Goal: Information Seeking & Learning: Learn about a topic

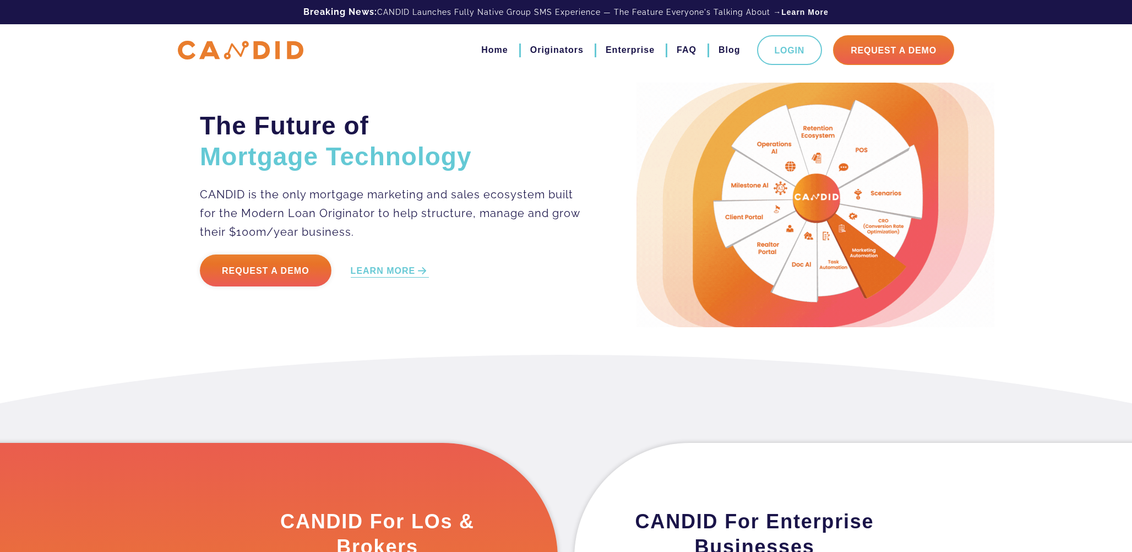
click at [0, 0] on div at bounding box center [0, 0] width 0 height 0
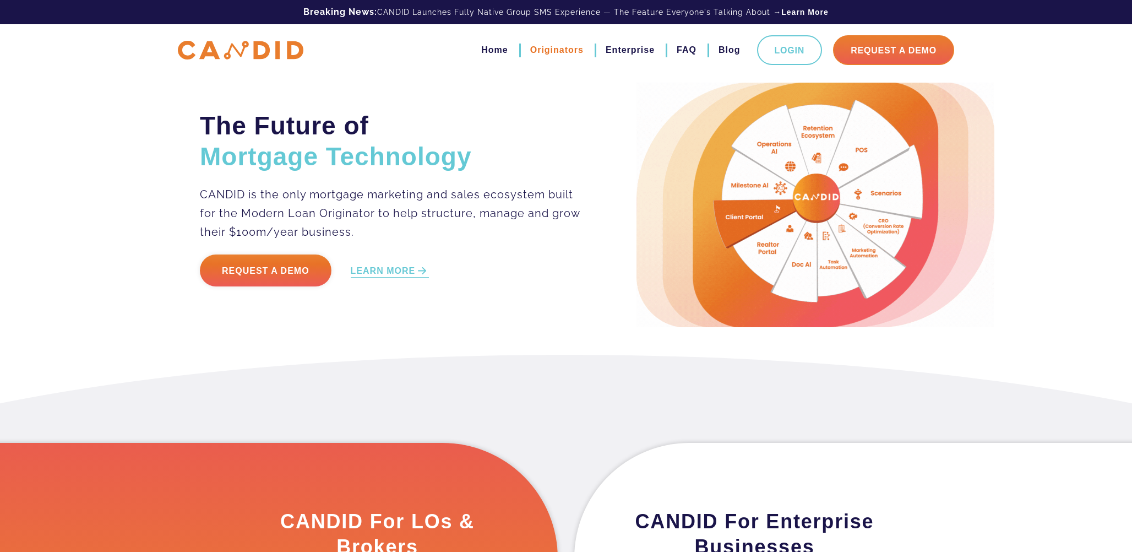
click at [542, 52] on link "Originators" at bounding box center [556, 50] width 53 height 19
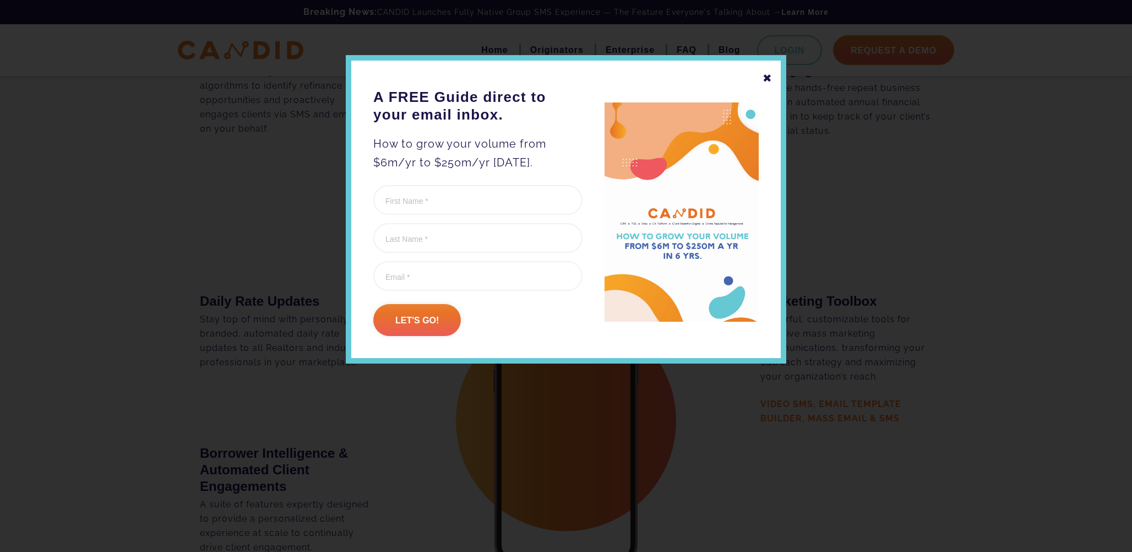
scroll to position [1924, 0]
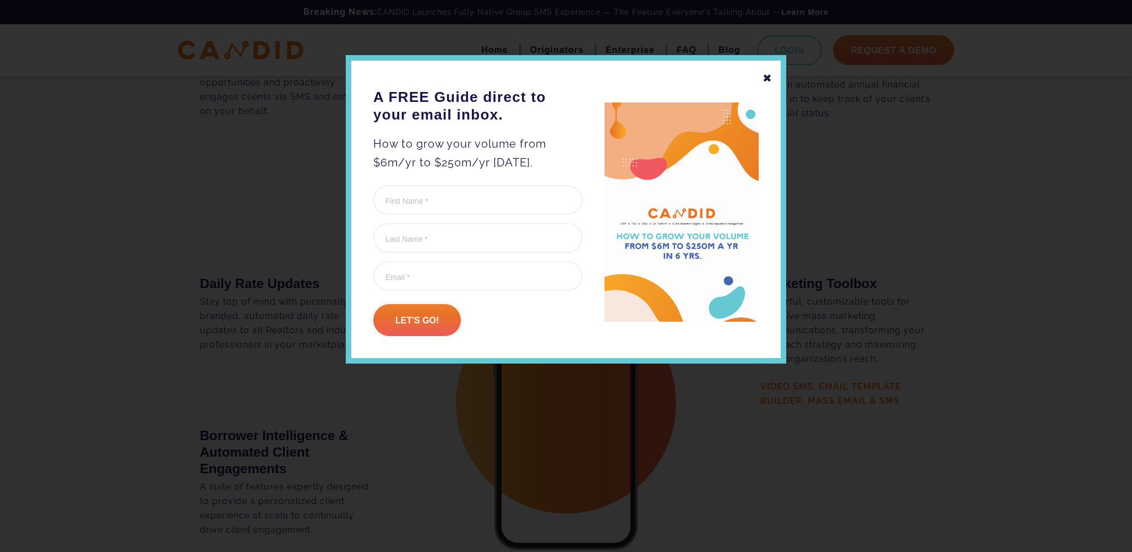
click at [765, 79] on div "✖" at bounding box center [767, 78] width 10 height 19
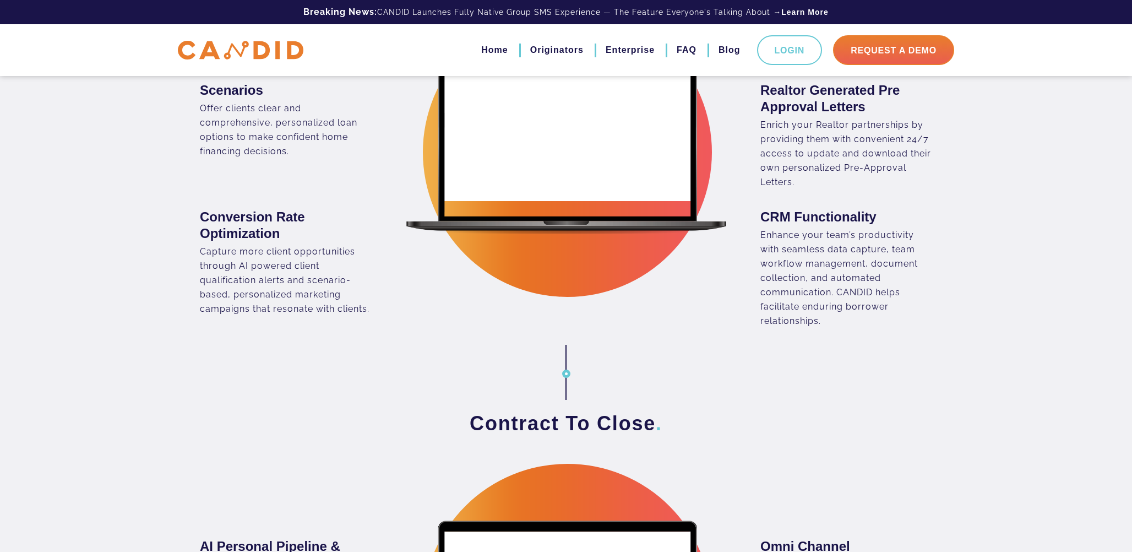
scroll to position [0, 0]
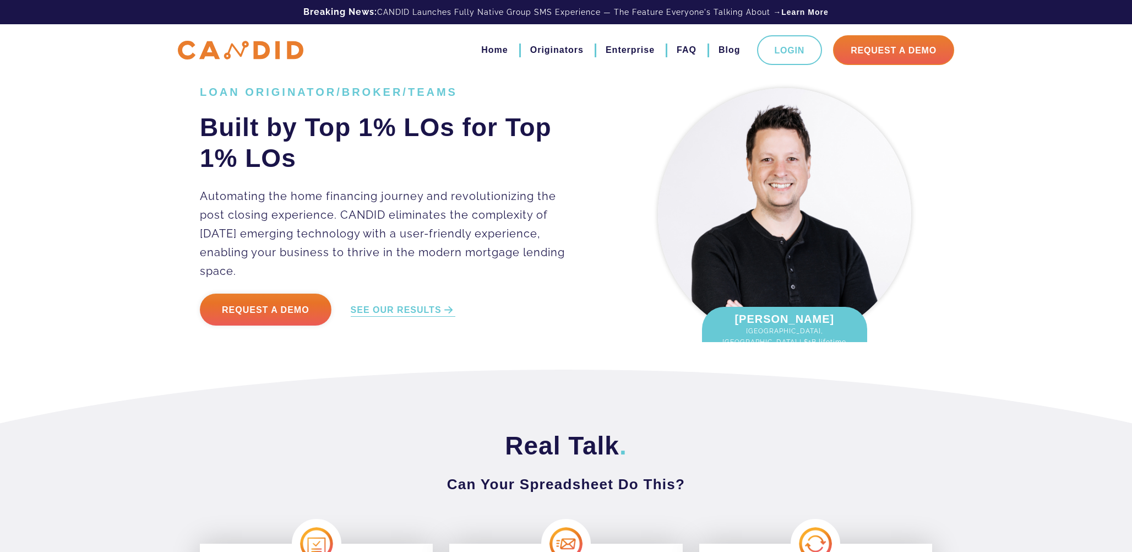
click at [94, 184] on div "LOAN ORIGINATOR/BROKER/TEAMS Built by Top 1% LOs for Top 1% LOs Automating the …" at bounding box center [566, 184] width 1132 height 369
